Goal: Information Seeking & Learning: Learn about a topic

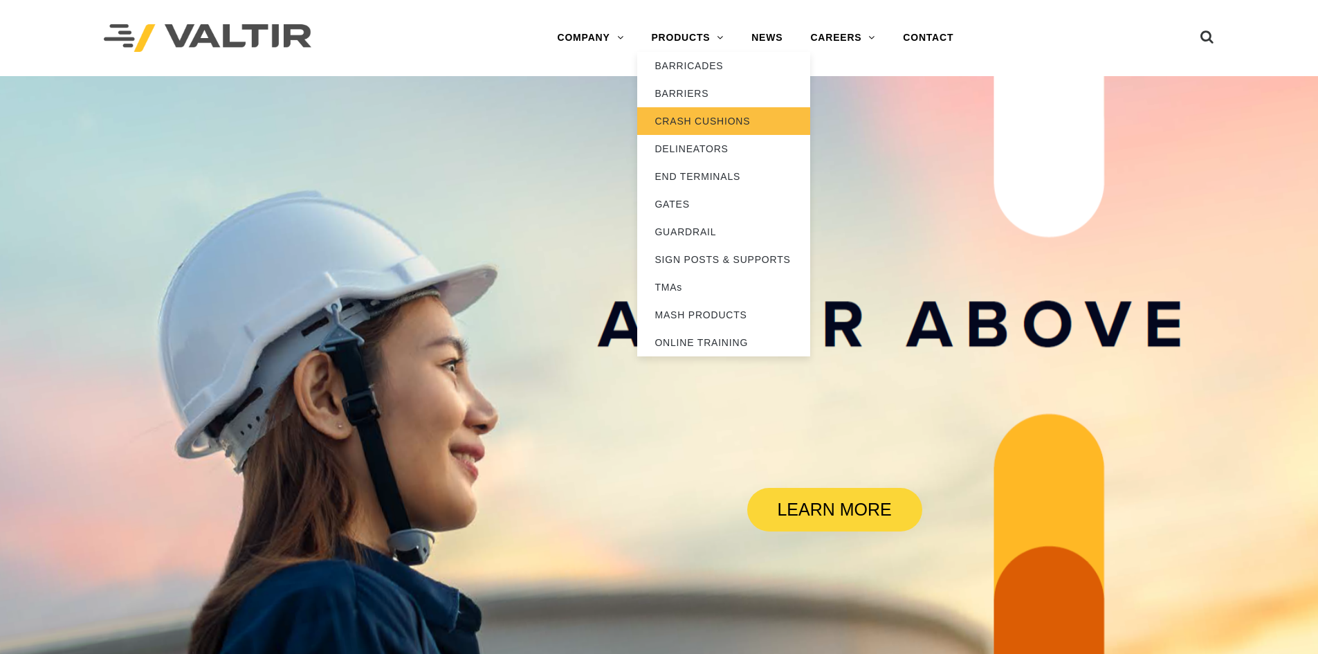
click at [697, 118] on link "CRASH CUSHIONS" at bounding box center [723, 121] width 173 height 28
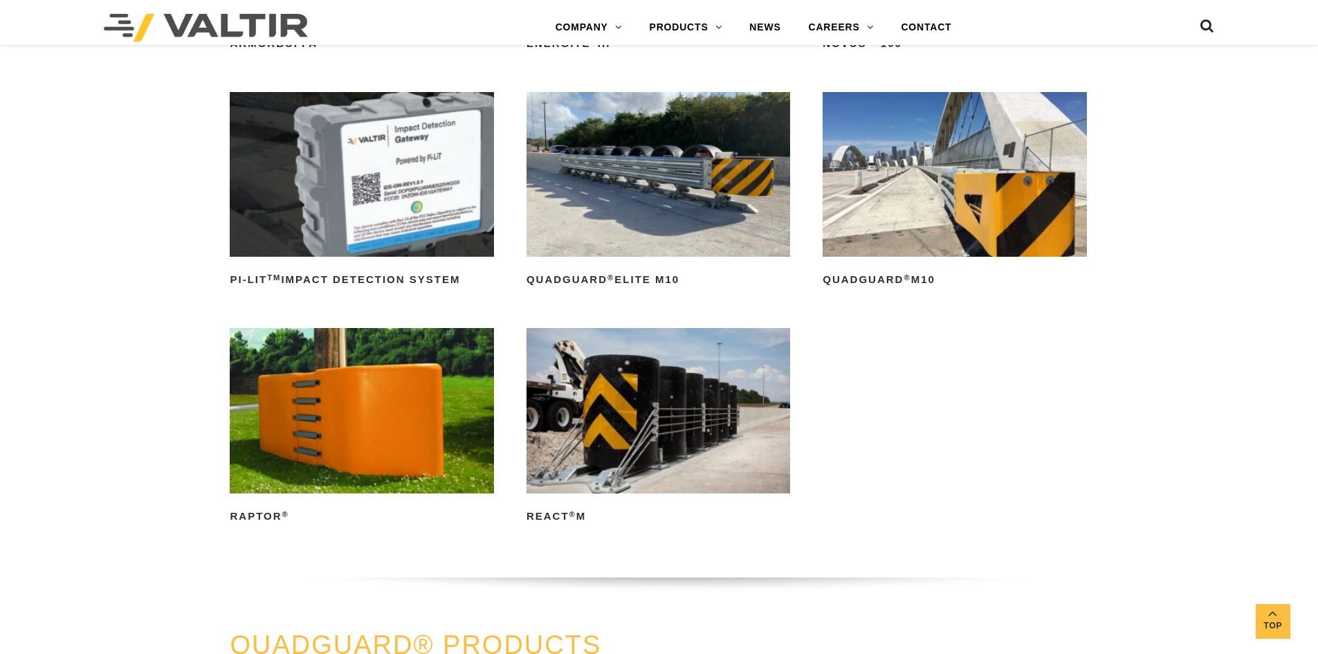
scroll to position [346, 0]
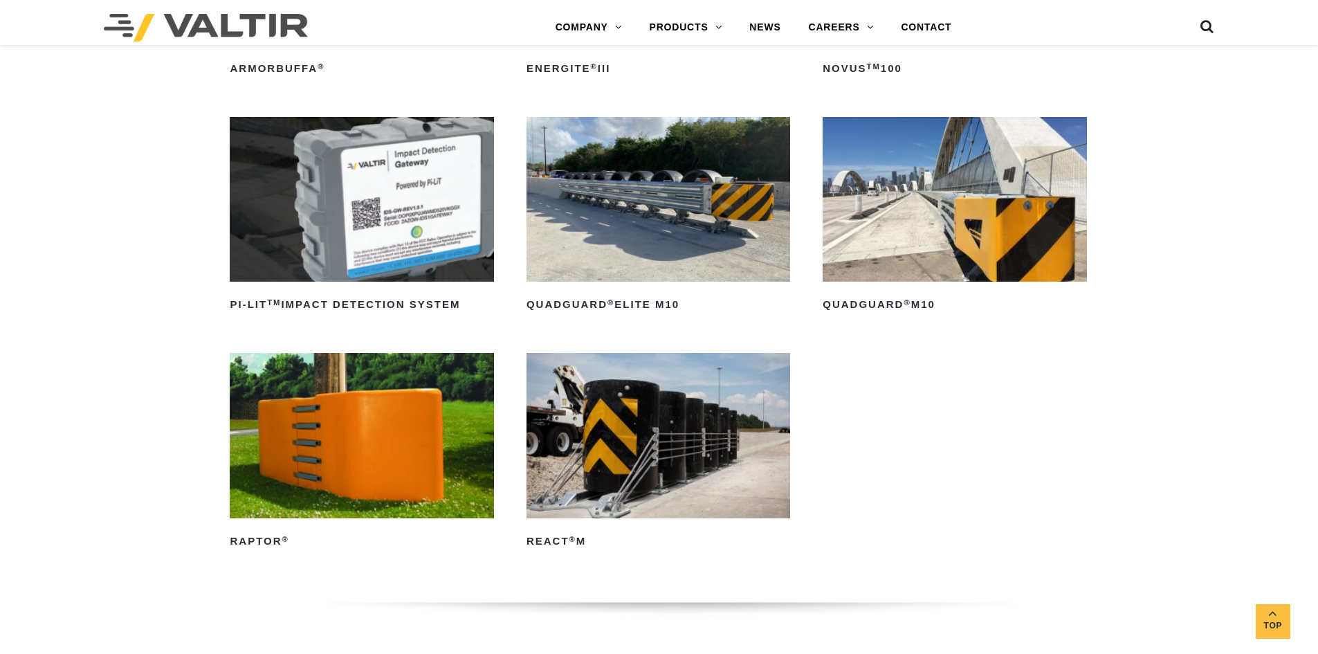
click at [915, 212] on img at bounding box center [954, 199] width 264 height 165
click at [659, 166] on img at bounding box center [658, 199] width 264 height 165
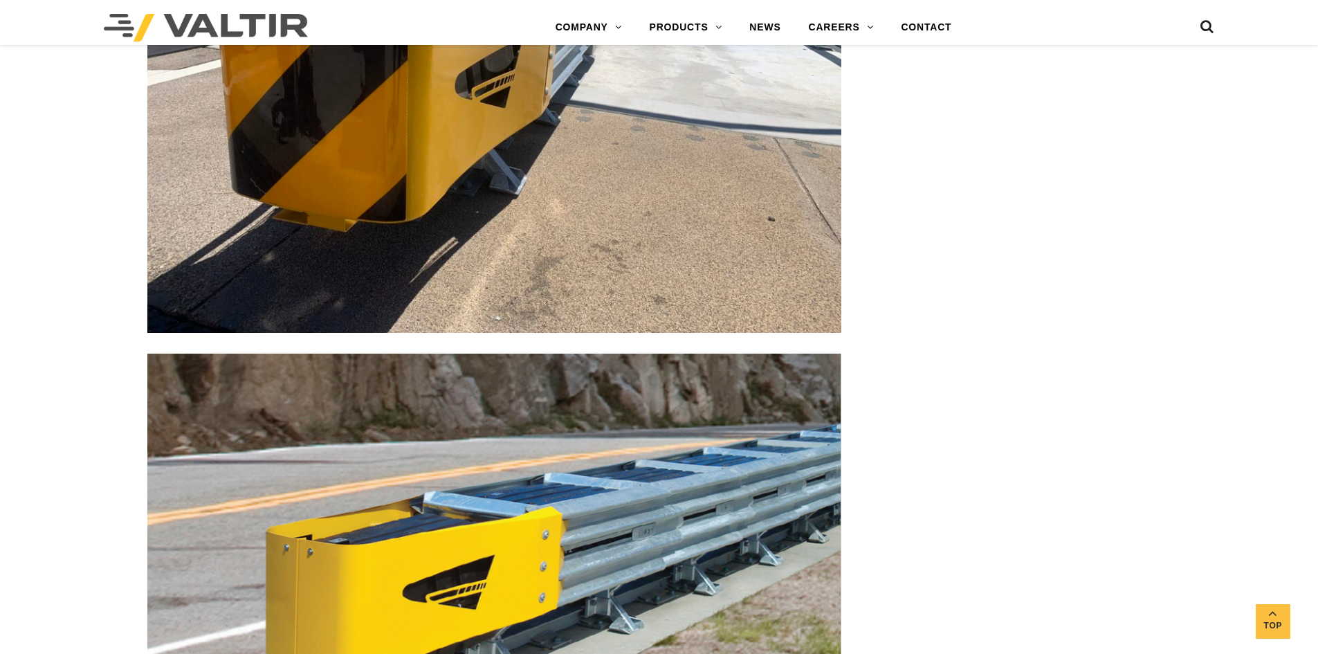
scroll to position [4081, 0]
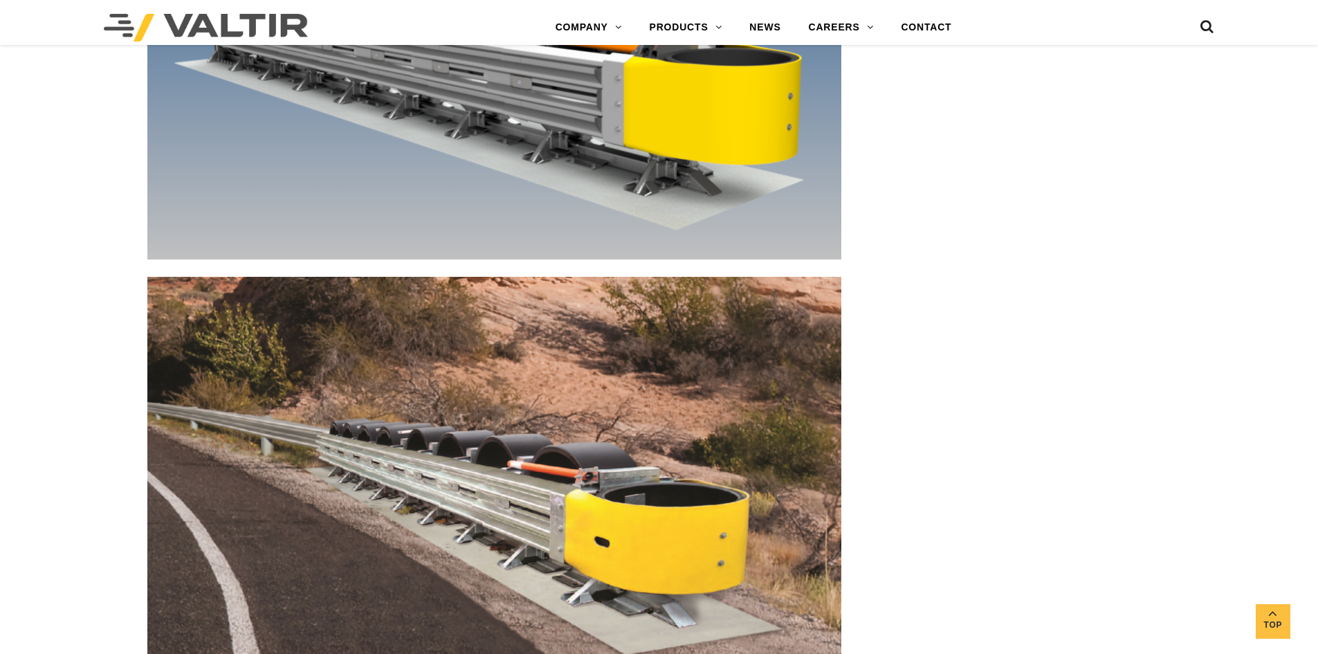
scroll to position [6710, 0]
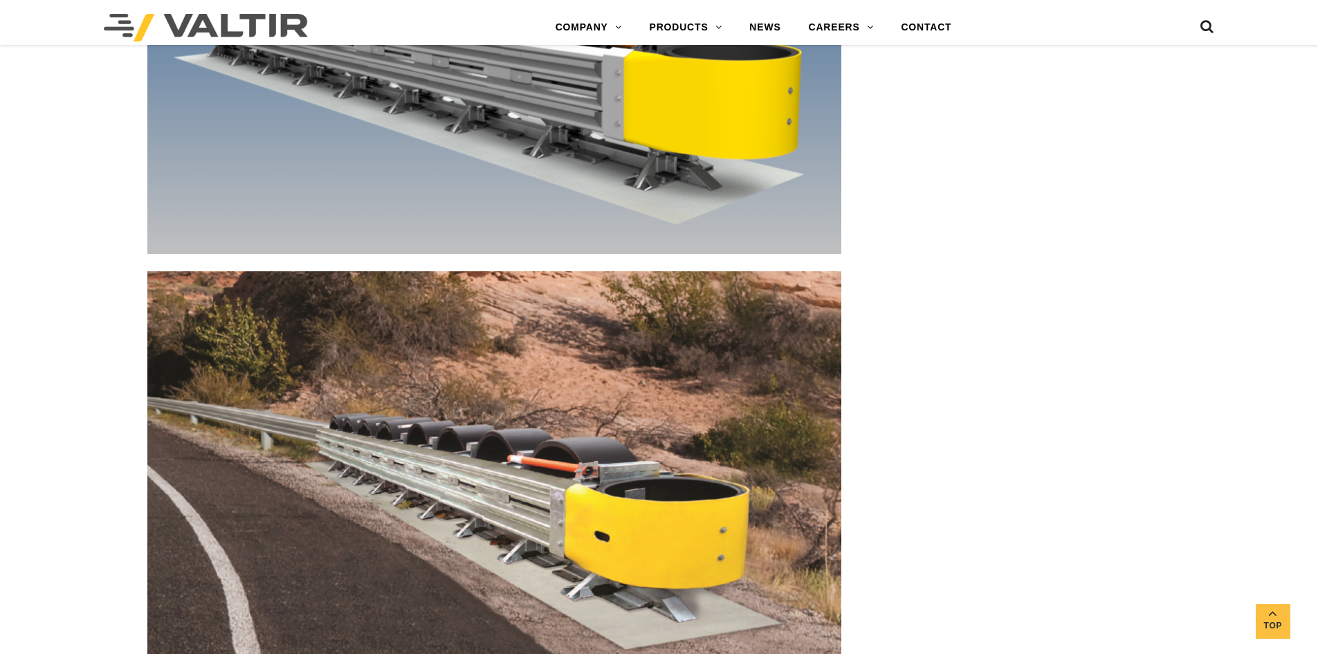
click at [1204, 30] on icon at bounding box center [1207, 29] width 14 height 21
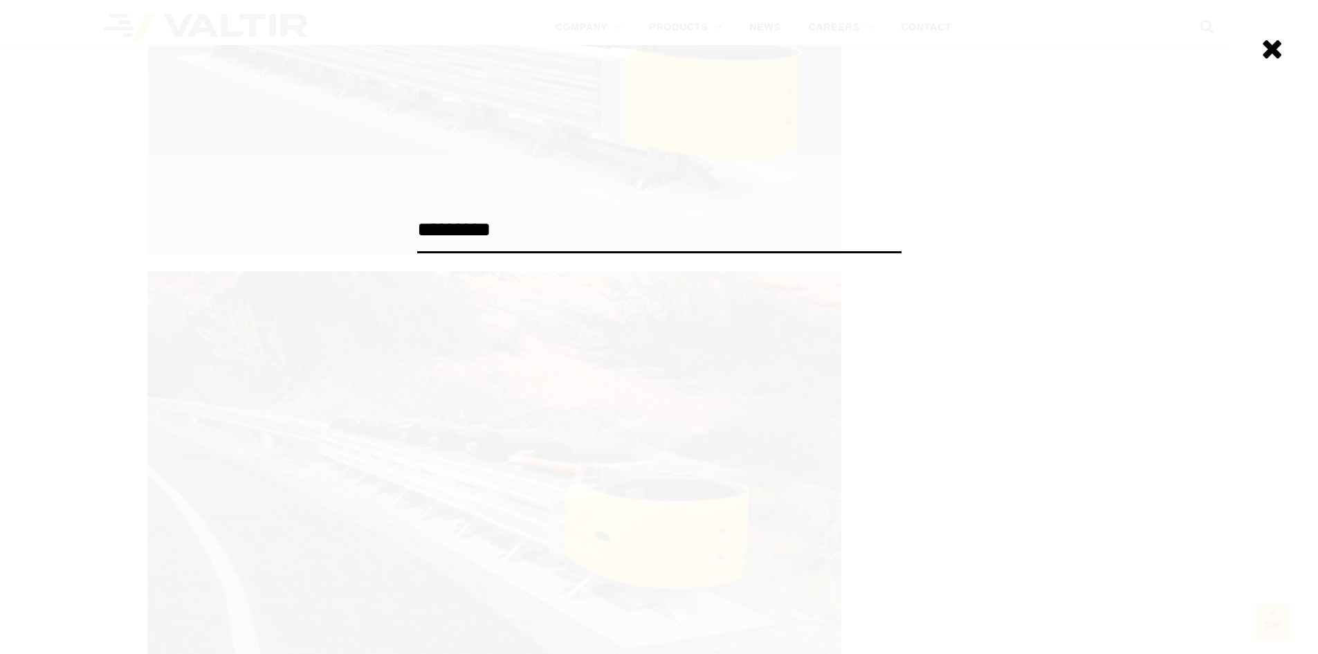
type input "*********"
click input "******" at bounding box center [0, 0] width 0 height 0
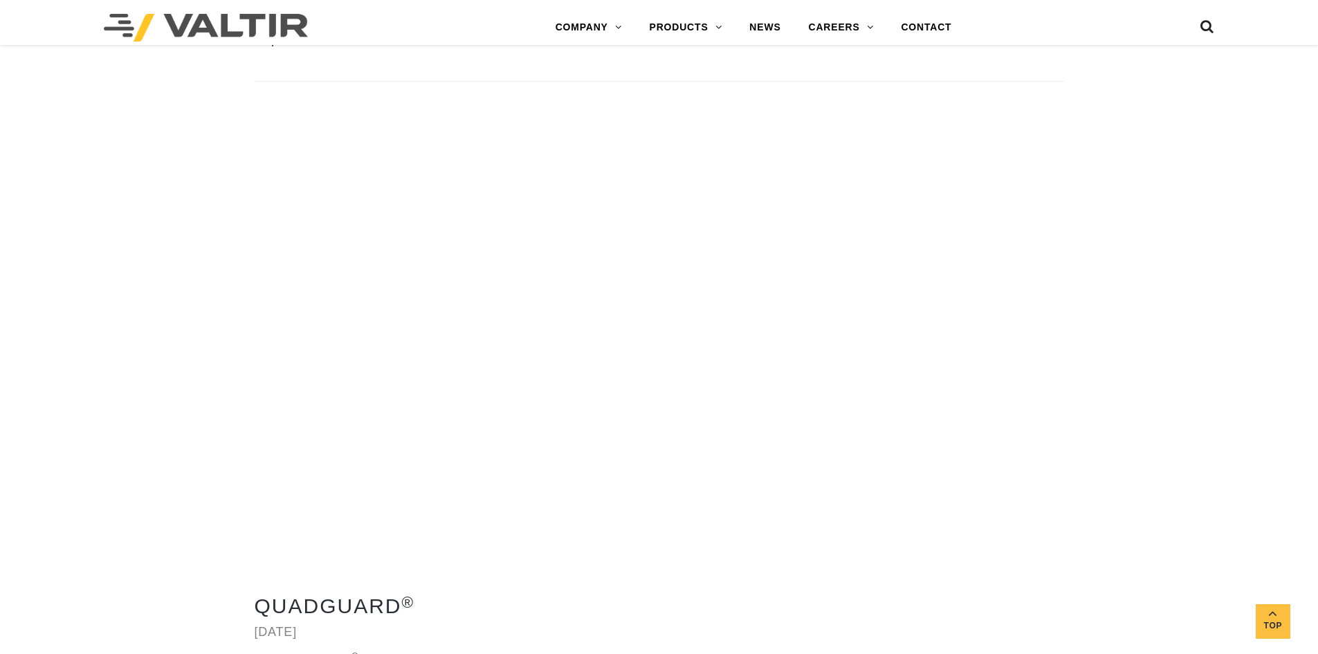
scroll to position [4150, 0]
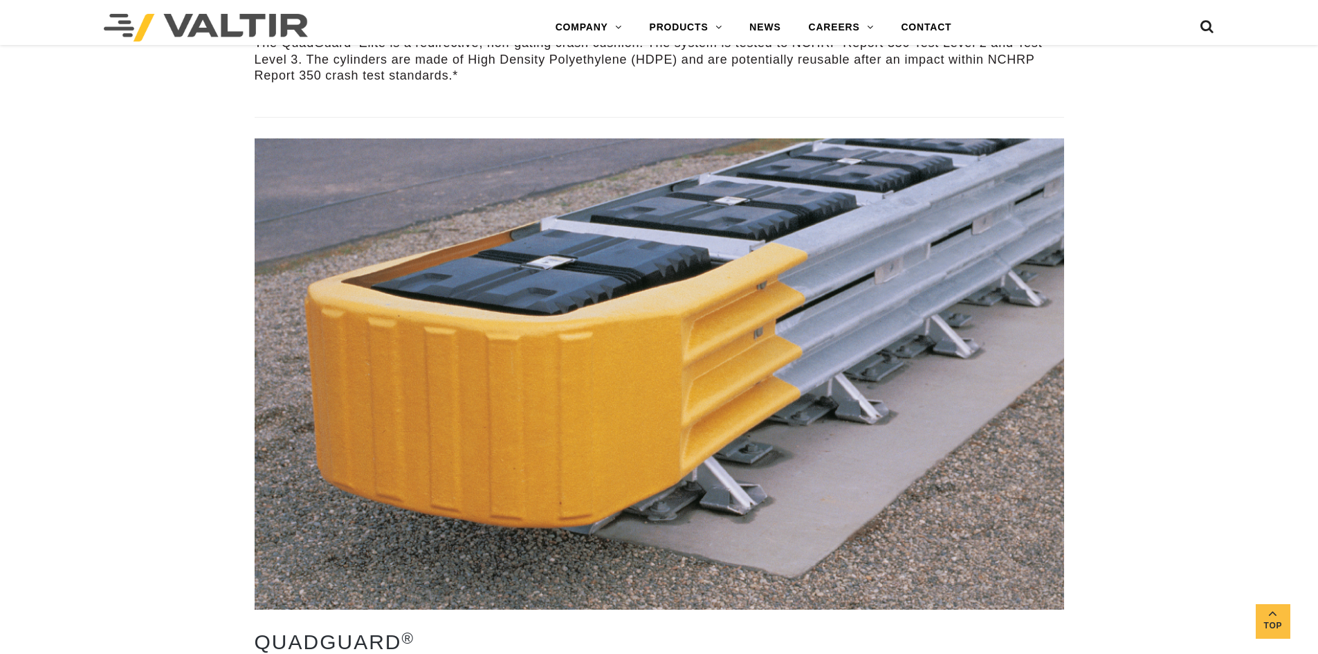
click at [612, 307] on img at bounding box center [659, 373] width 809 height 471
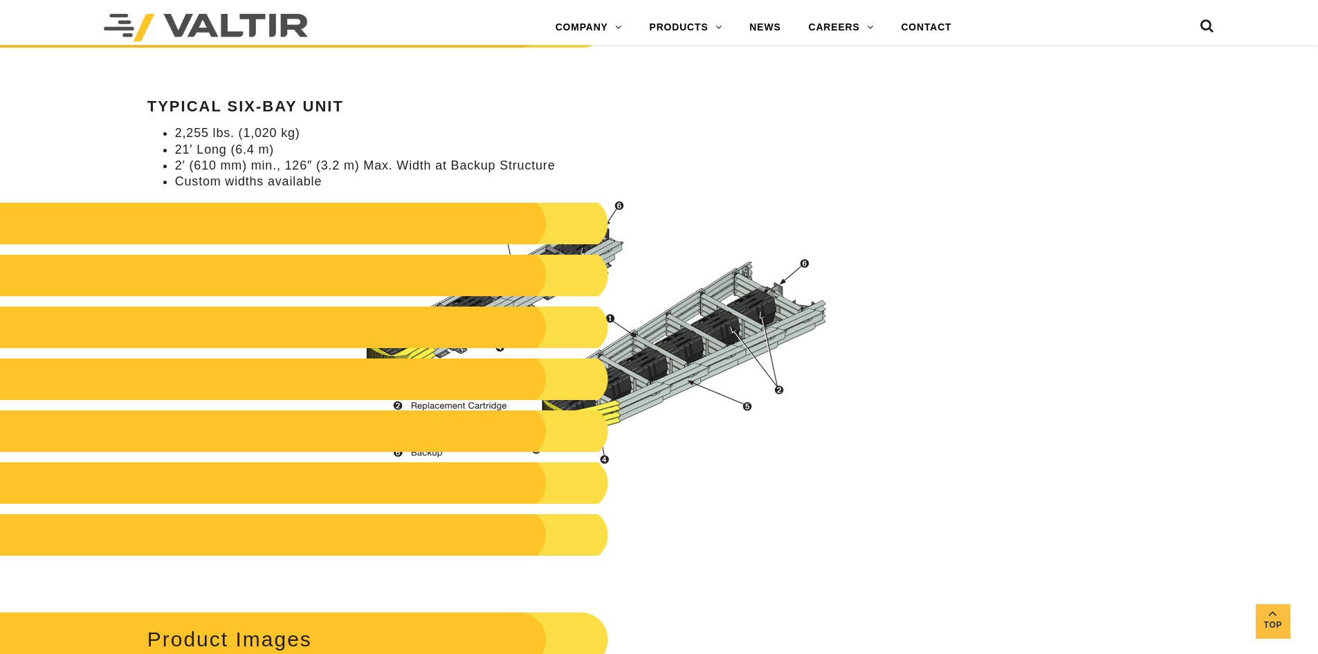
scroll to position [1314, 0]
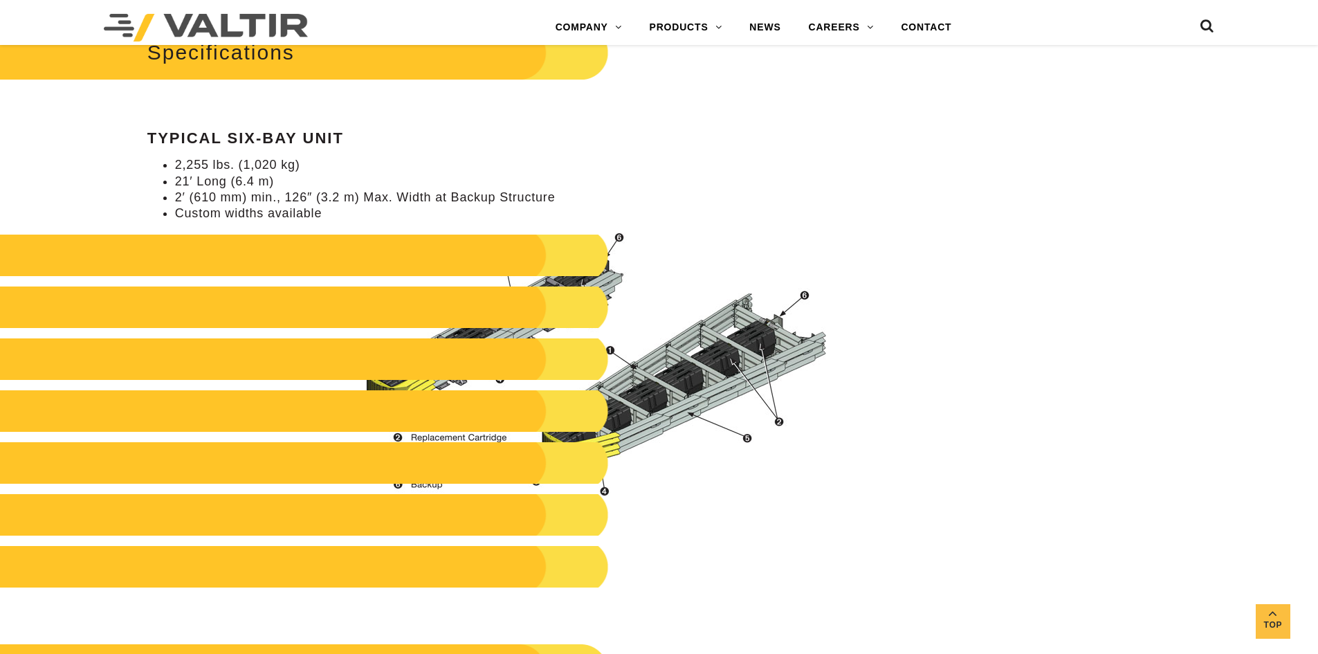
click at [661, 361] on img at bounding box center [592, 364] width 497 height 264
click at [705, 410] on img at bounding box center [592, 364] width 497 height 264
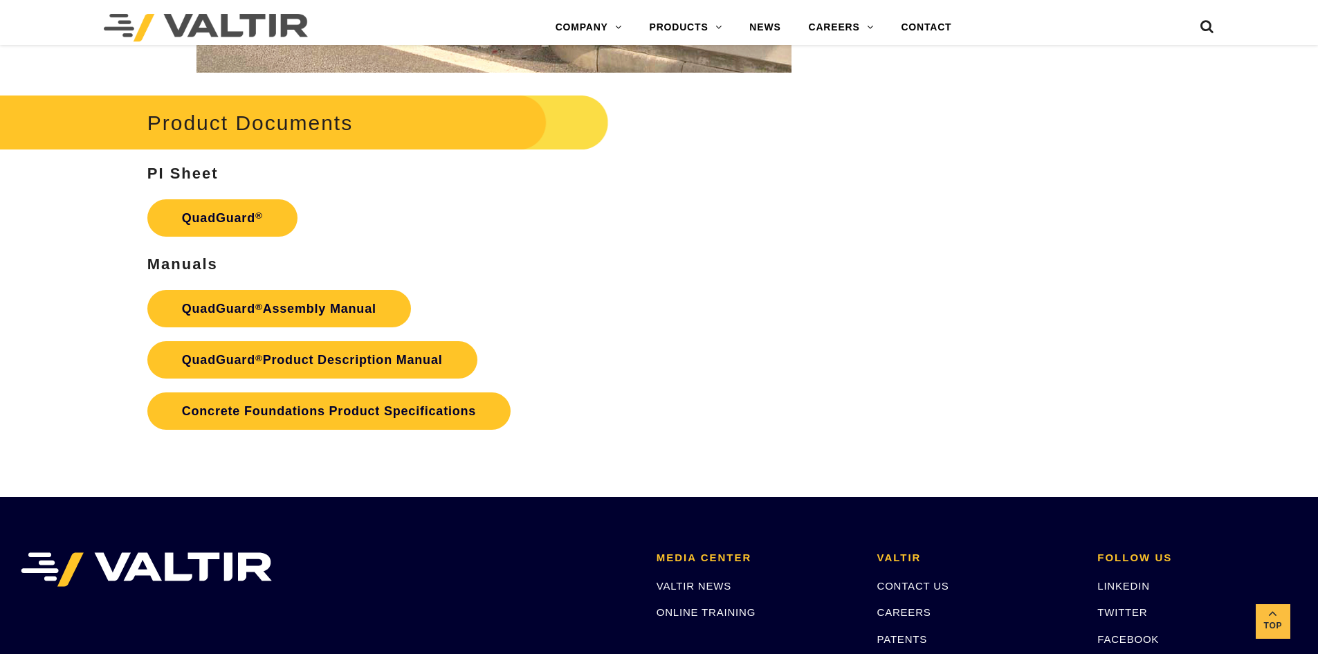
scroll to position [2836, 0]
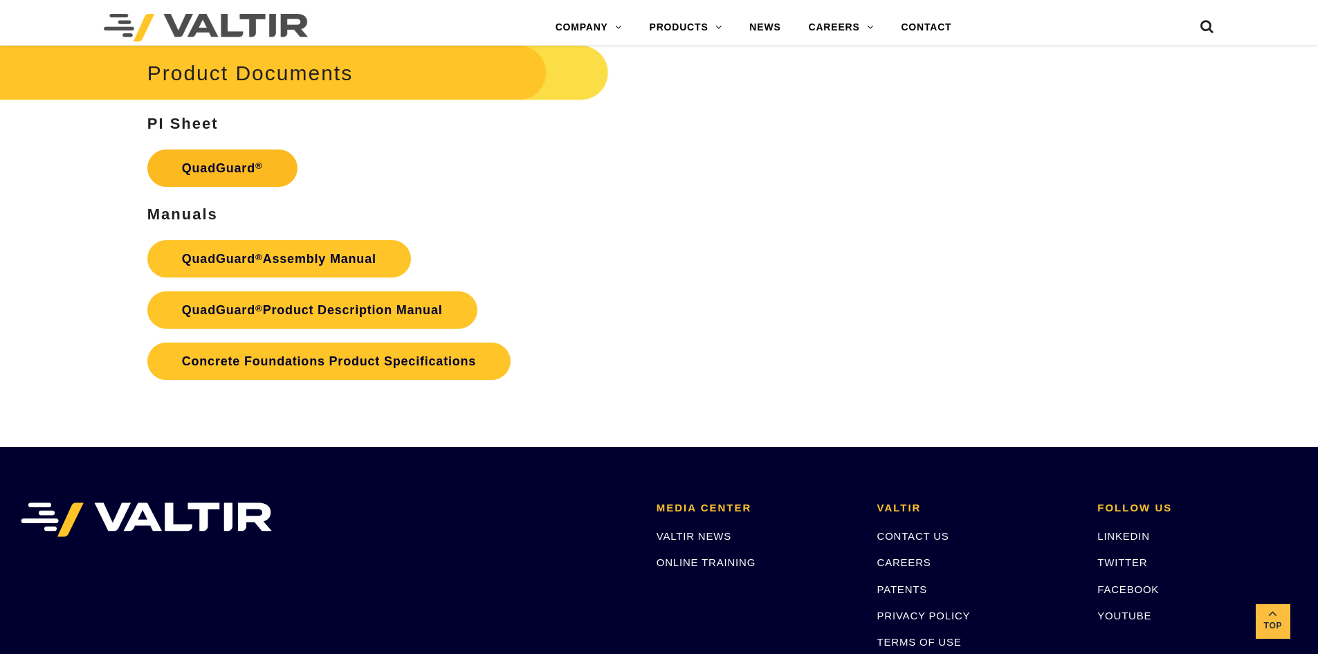
click at [210, 169] on link "QuadGuard ®" at bounding box center [222, 167] width 150 height 37
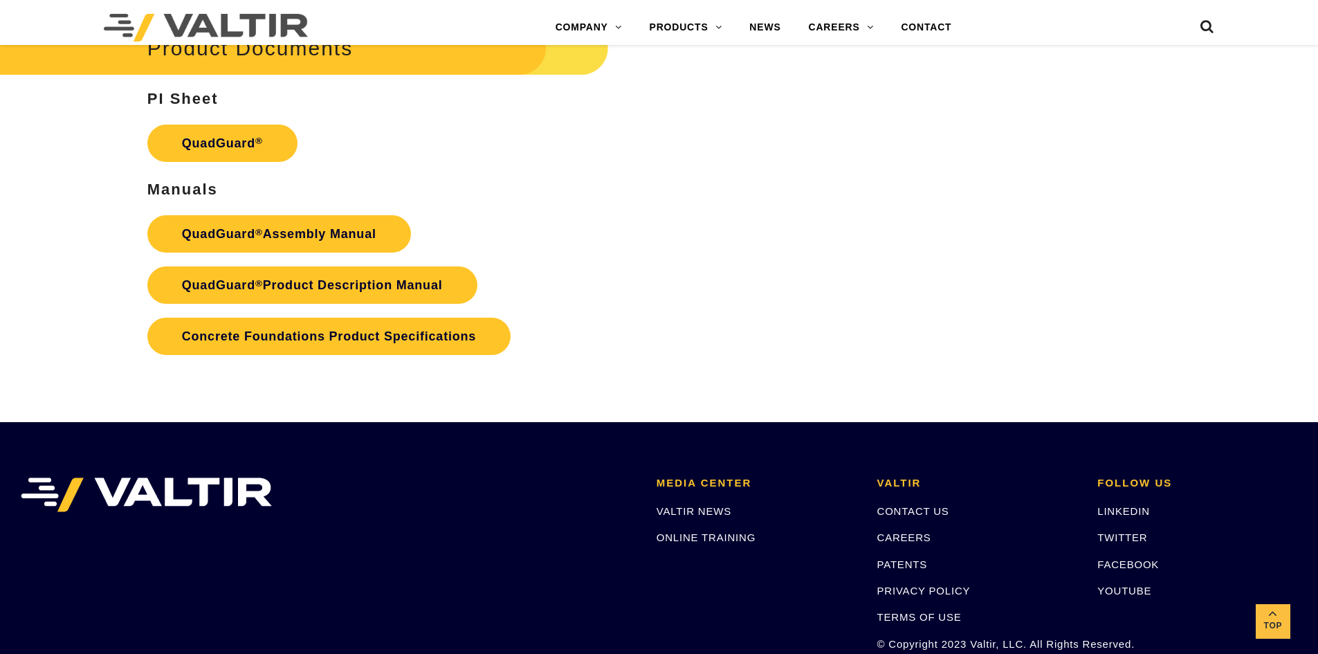
scroll to position [2836, 0]
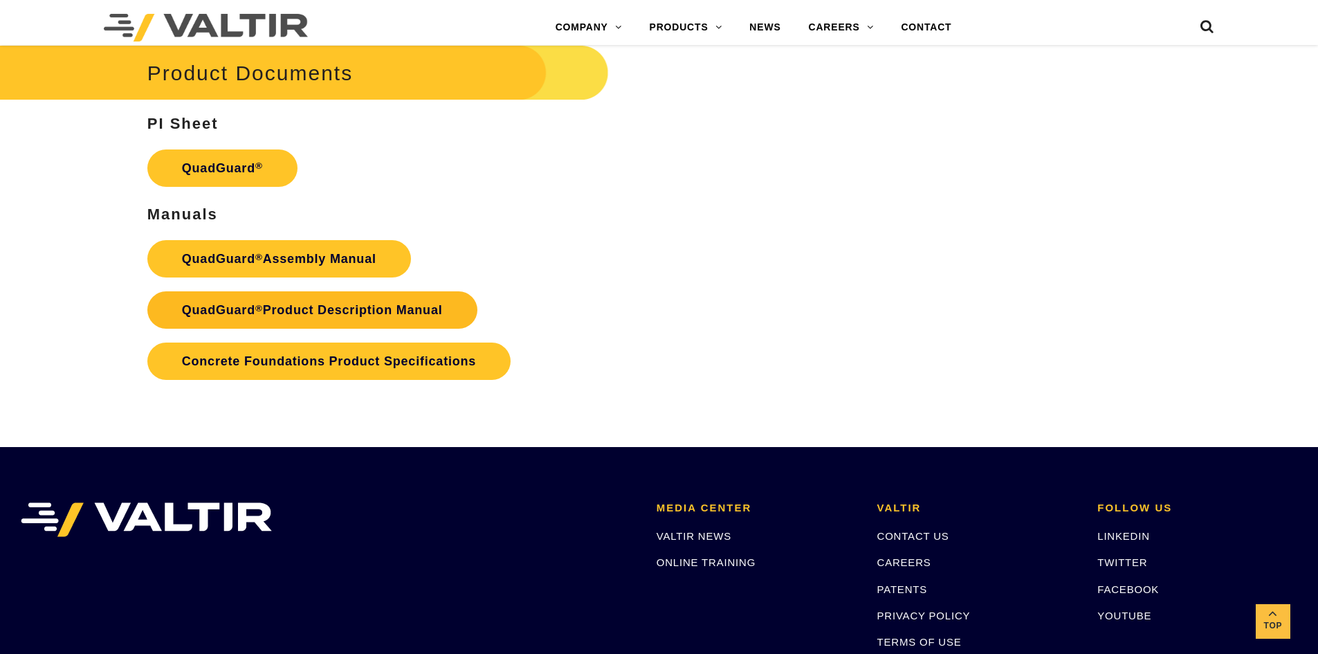
click at [331, 313] on link "QuadGuard ® Product Description Manual" at bounding box center [312, 309] width 330 height 37
